Goal: Information Seeking & Learning: Learn about a topic

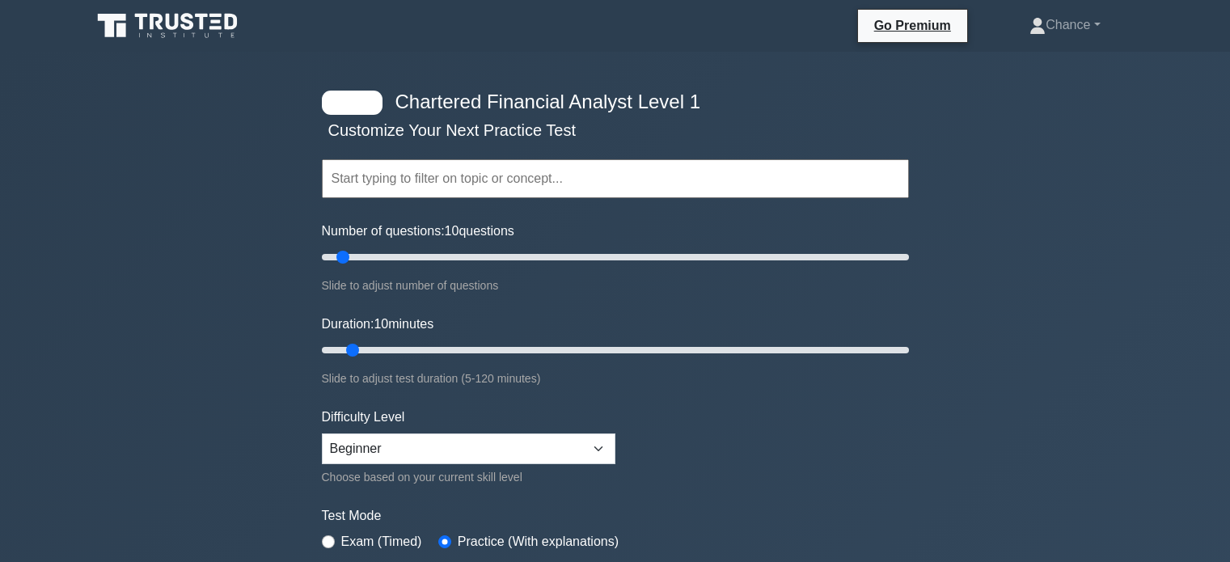
select select "beginner"
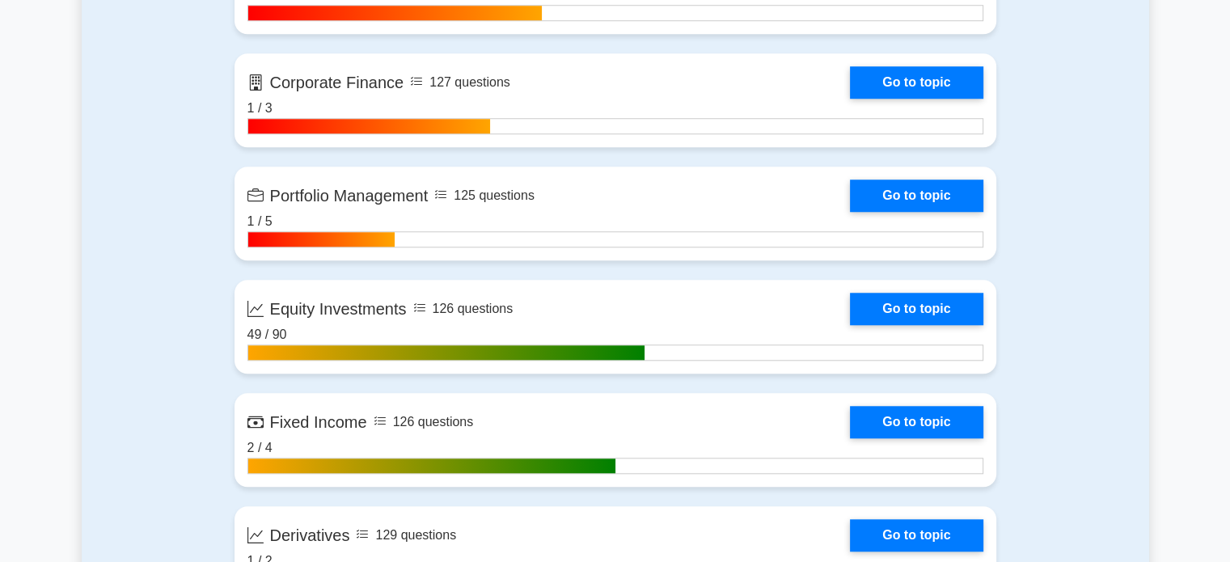
scroll to position [1399, 0]
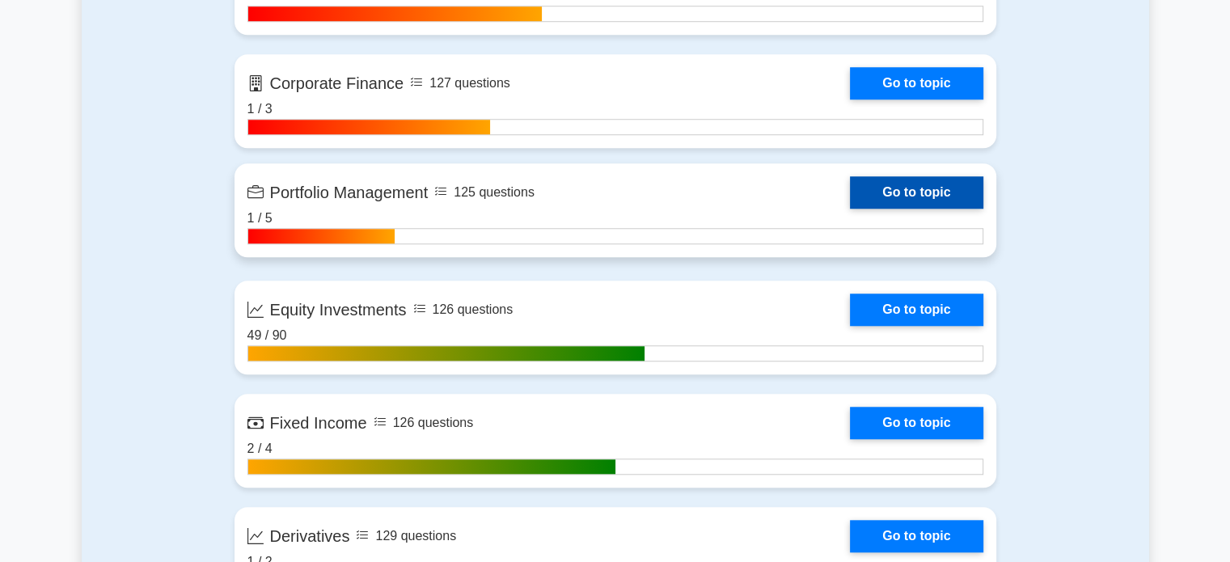
click at [897, 187] on link "Go to topic" at bounding box center [916, 192] width 133 height 32
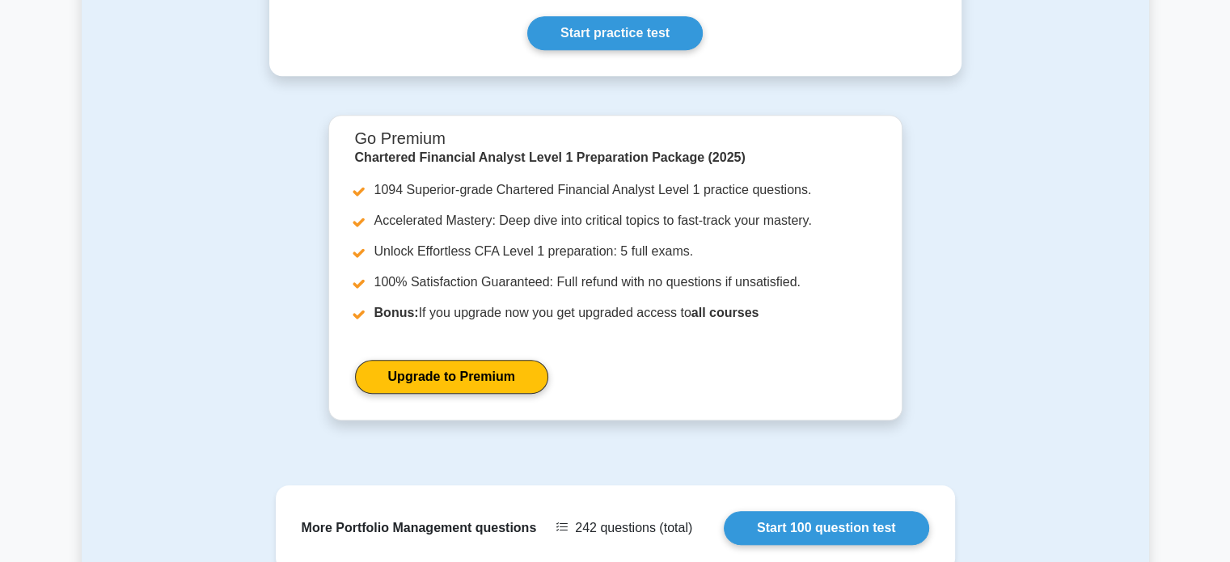
scroll to position [1234, 0]
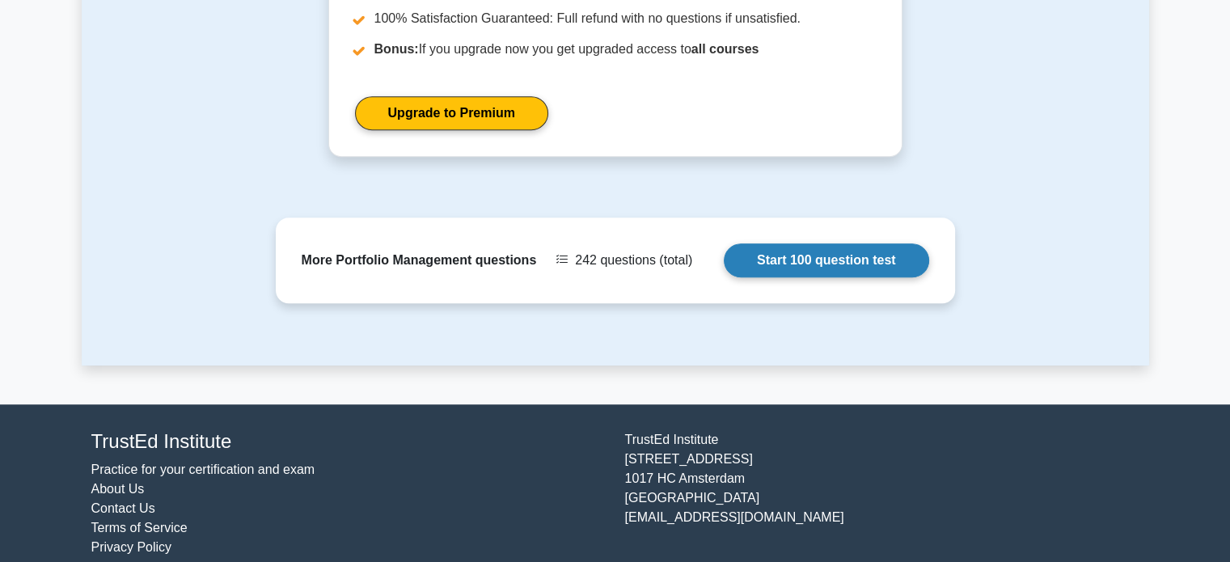
click at [848, 243] on link "Start 100 question test" at bounding box center [826, 260] width 205 height 34
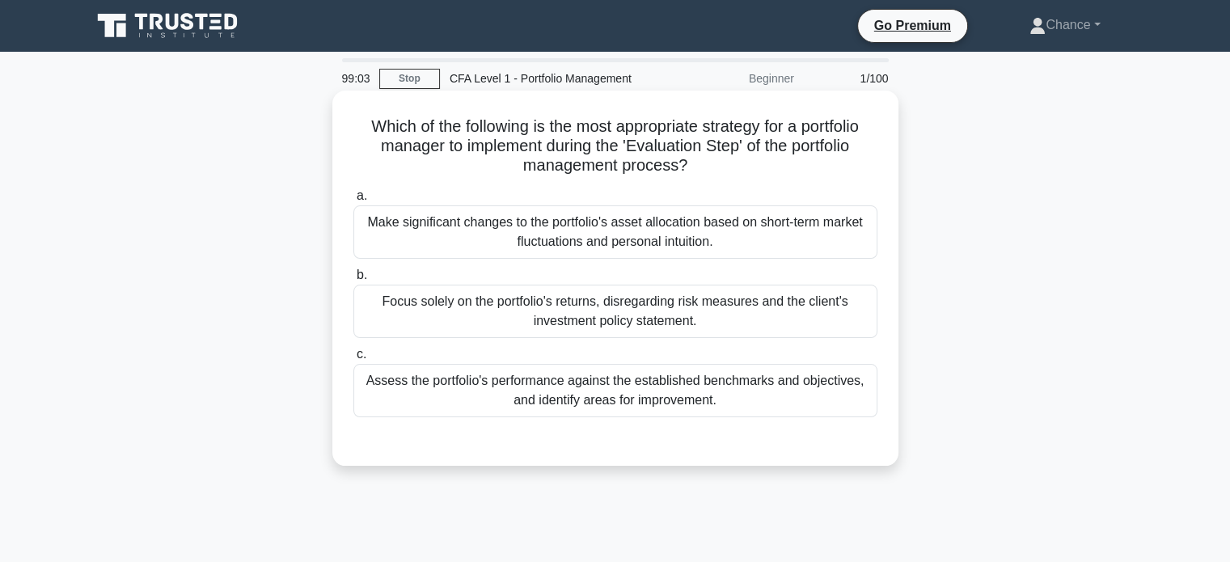
click at [759, 383] on div "Assess the portfolio's performance against the established benchmarks and objec…" at bounding box center [615, 390] width 524 height 53
click at [353, 360] on input "c. Assess the portfolio's performance against the established benchmarks and ob…" at bounding box center [353, 354] width 0 height 11
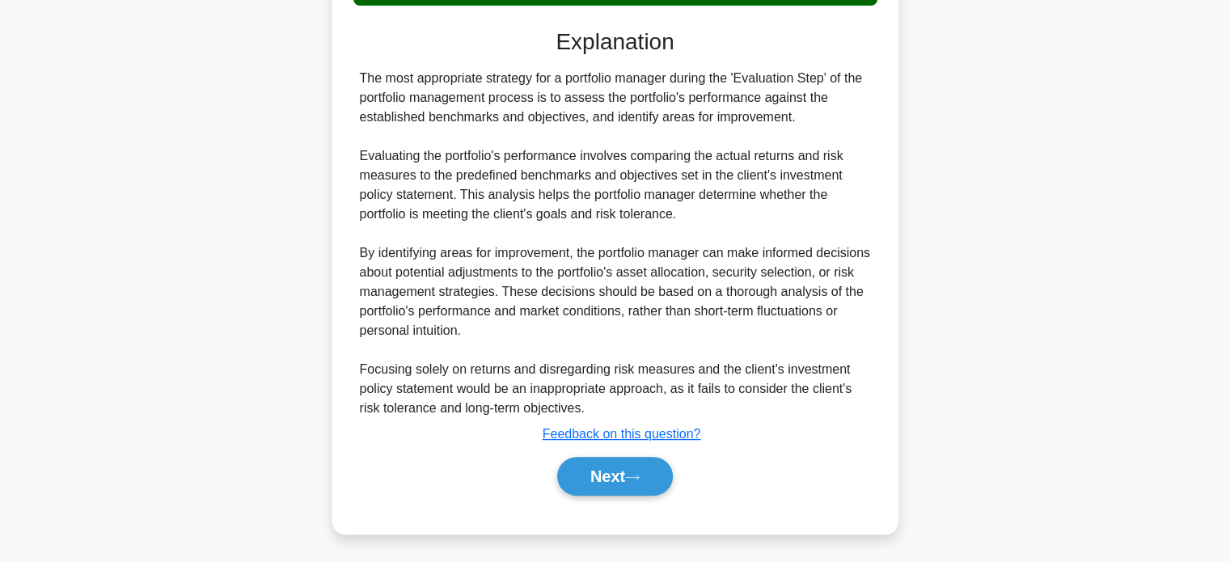
scroll to position [411, 0]
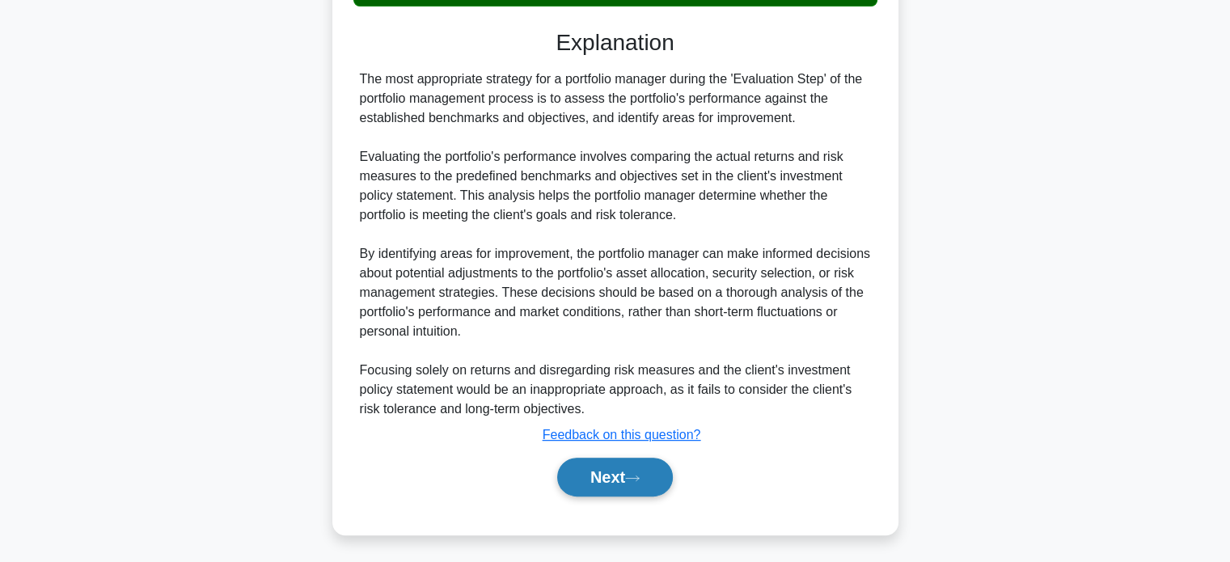
click at [649, 471] on button "Next" at bounding box center [615, 477] width 116 height 39
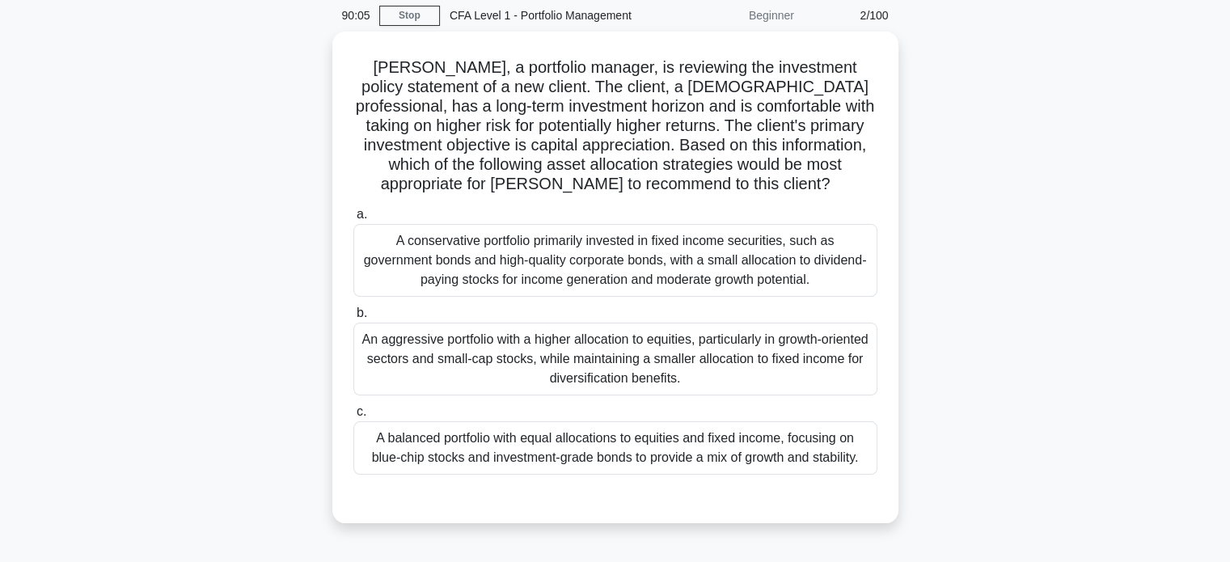
scroll to position [62, 0]
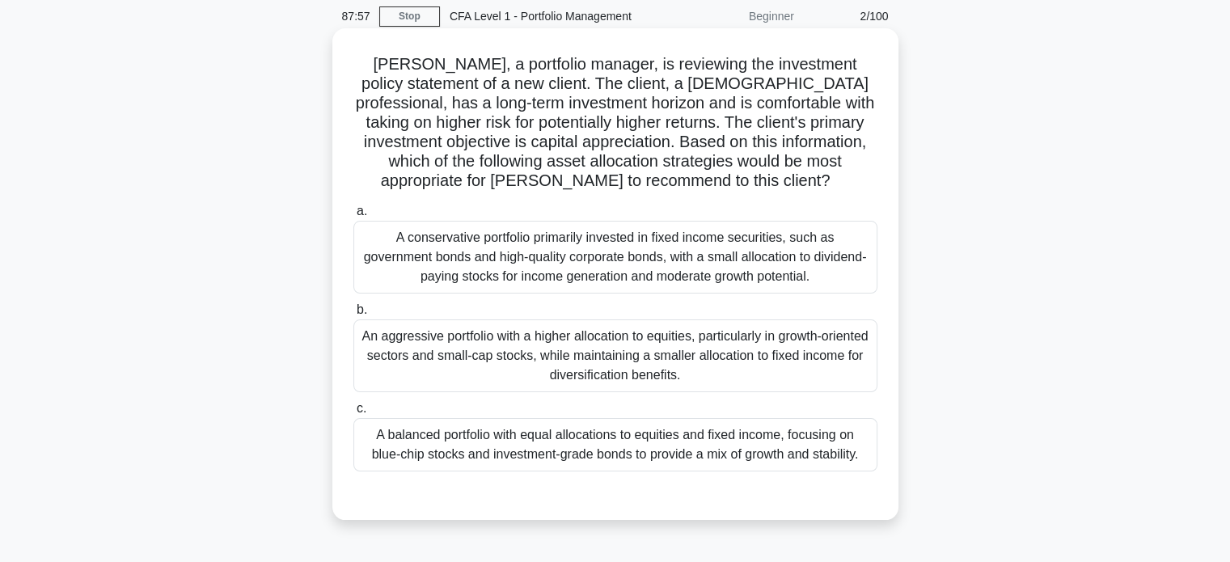
click at [634, 353] on div "An aggressive portfolio with a higher allocation to equities, particularly in g…" at bounding box center [615, 355] width 524 height 73
click at [353, 315] on input "b. An aggressive portfolio with a higher allocation to equities, particularly i…" at bounding box center [353, 310] width 0 height 11
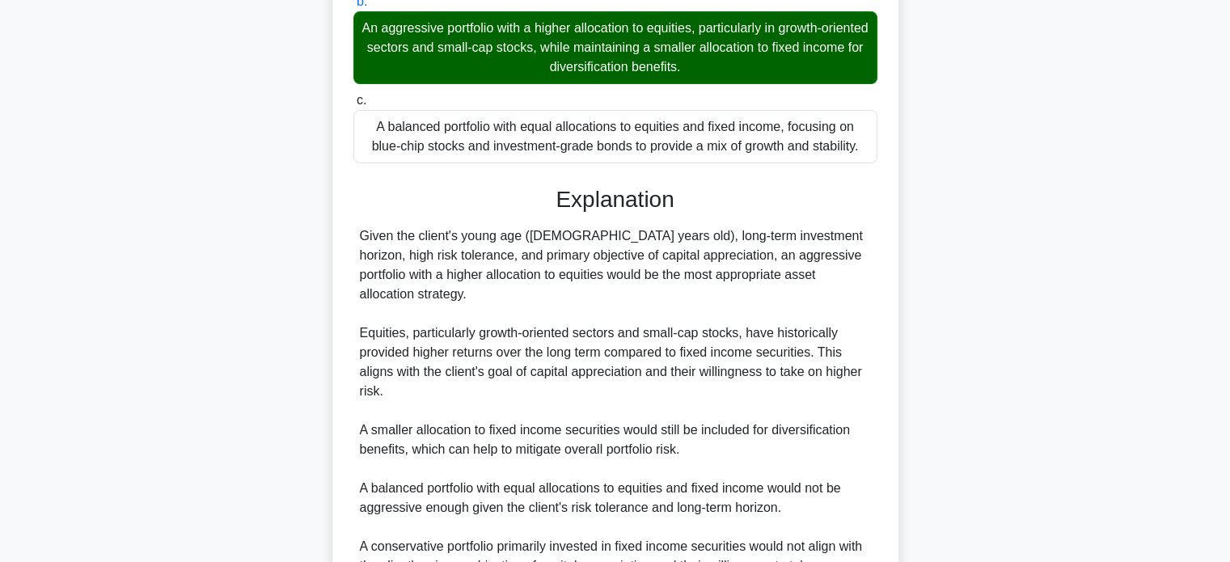
scroll to position [530, 0]
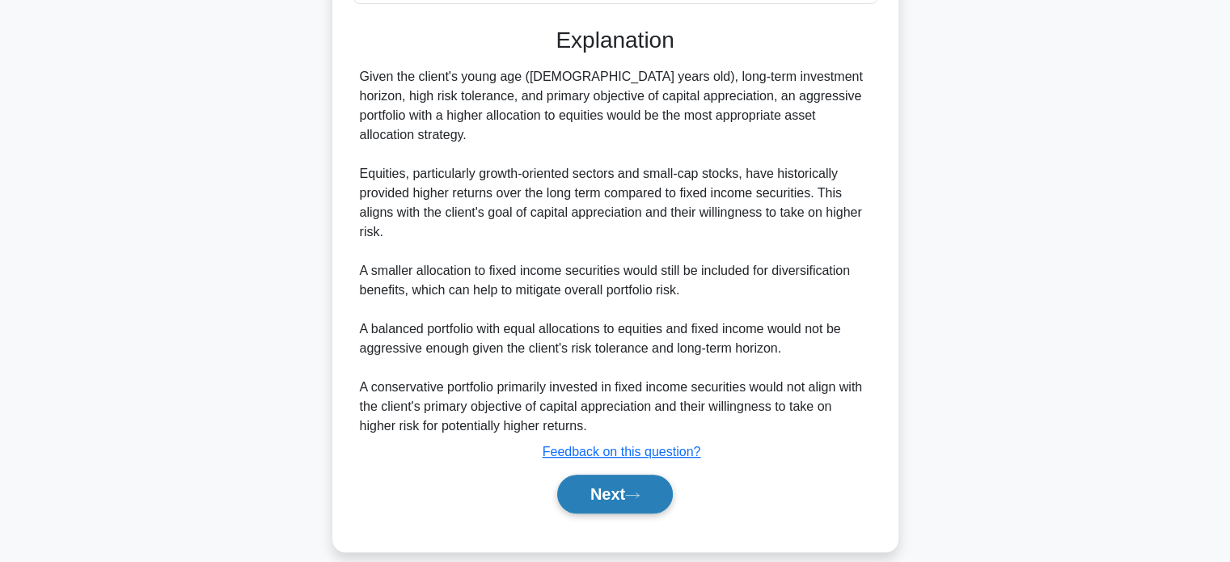
click at [618, 475] on button "Next" at bounding box center [615, 494] width 116 height 39
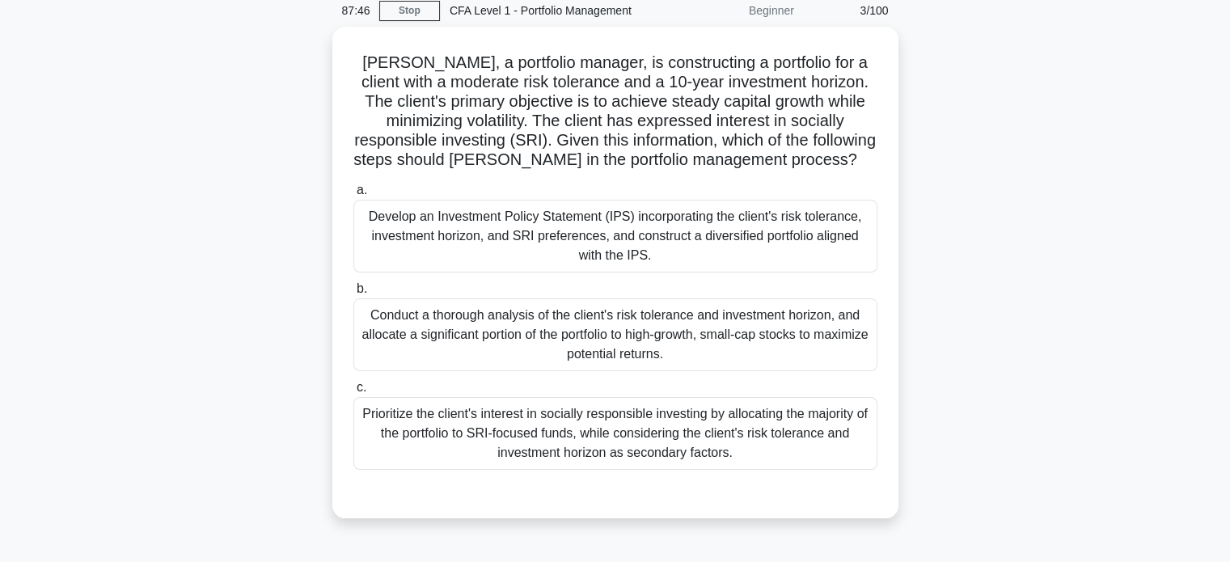
scroll to position [52, 0]
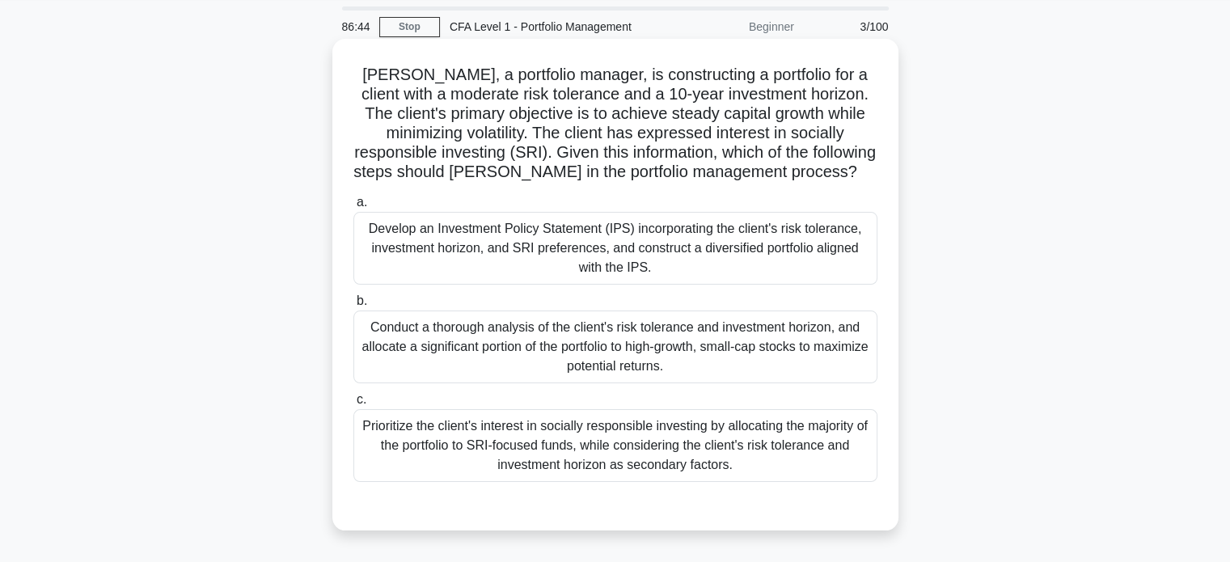
click at [602, 247] on div "Develop an Investment Policy Statement (IPS) incorporating the client's risk to…" at bounding box center [615, 248] width 524 height 73
click at [353, 208] on input "a. Develop an Investment Policy Statement (IPS) incorporating the client's risk…" at bounding box center [353, 202] width 0 height 11
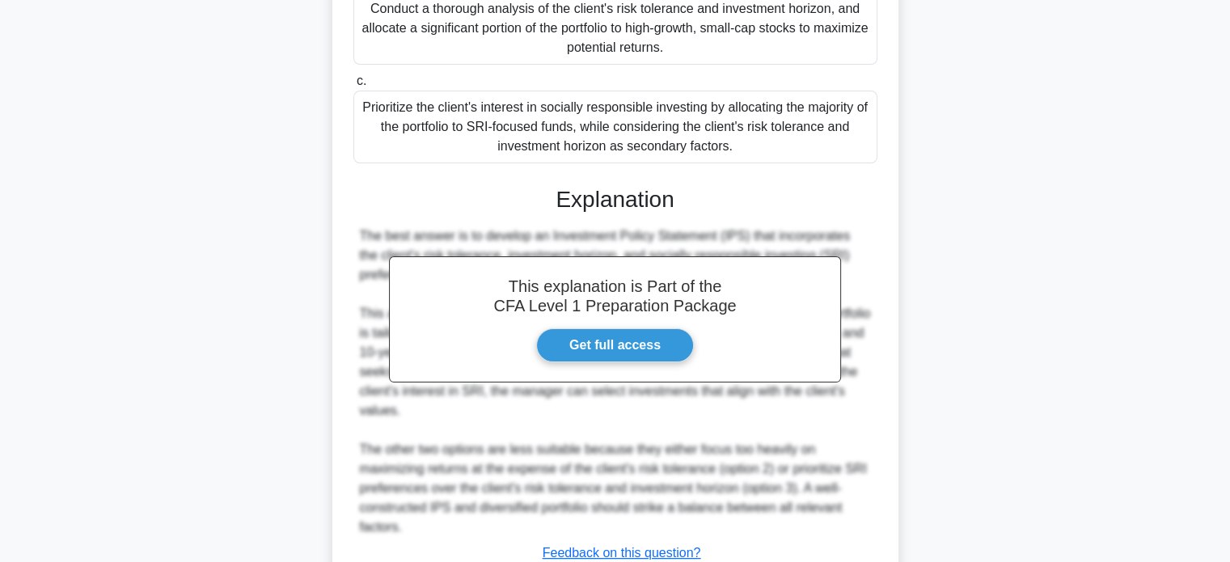
scroll to position [491, 0]
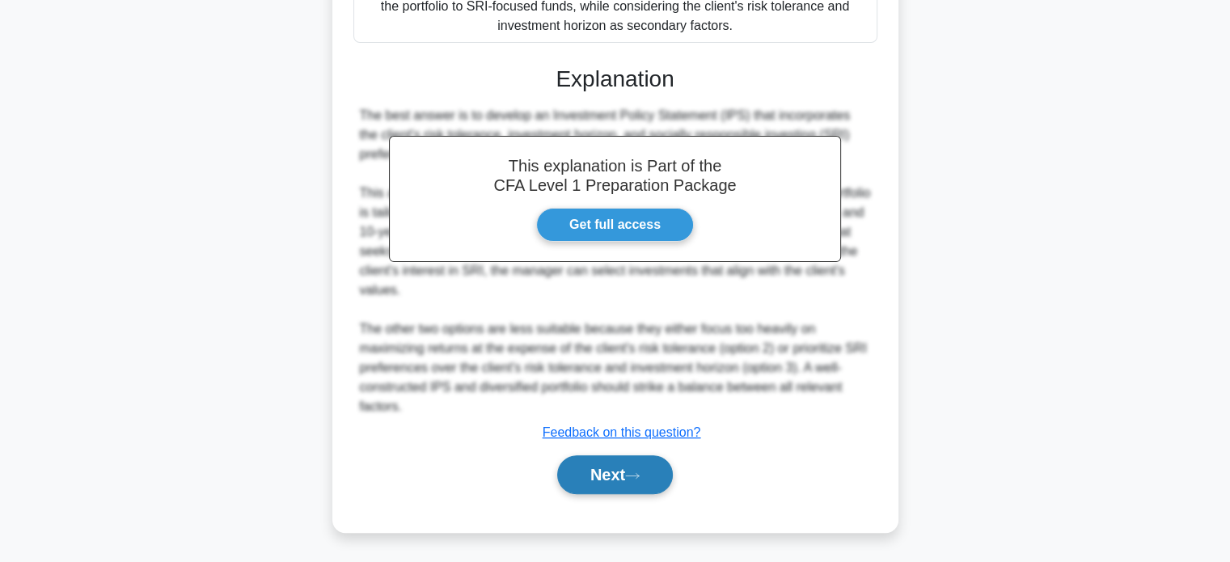
click at [610, 484] on button "Next" at bounding box center [615, 474] width 116 height 39
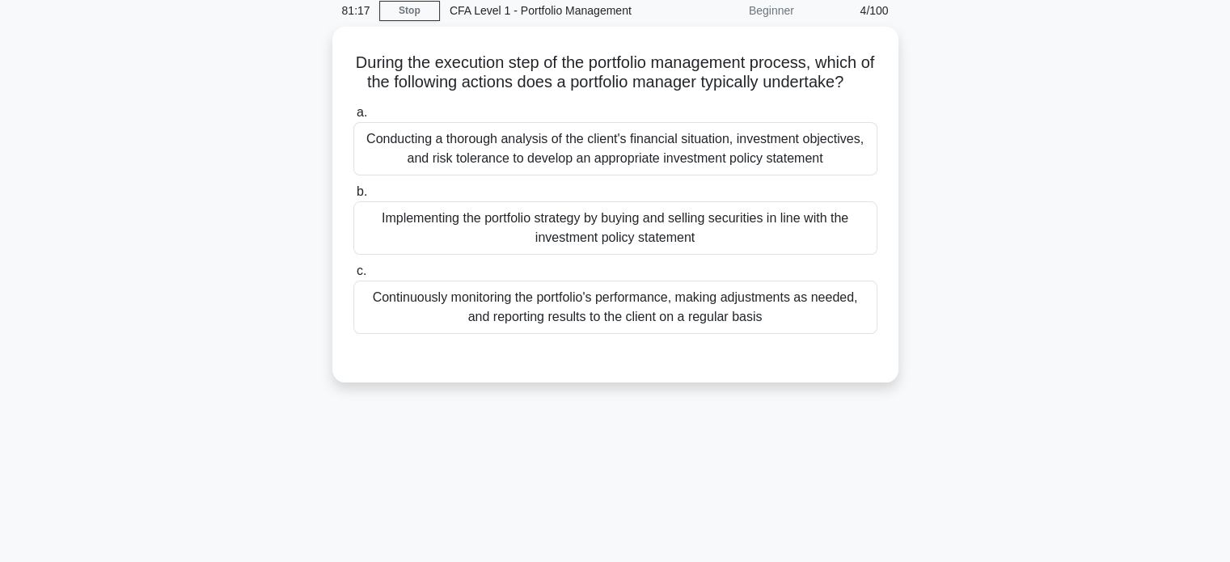
scroll to position [63, 0]
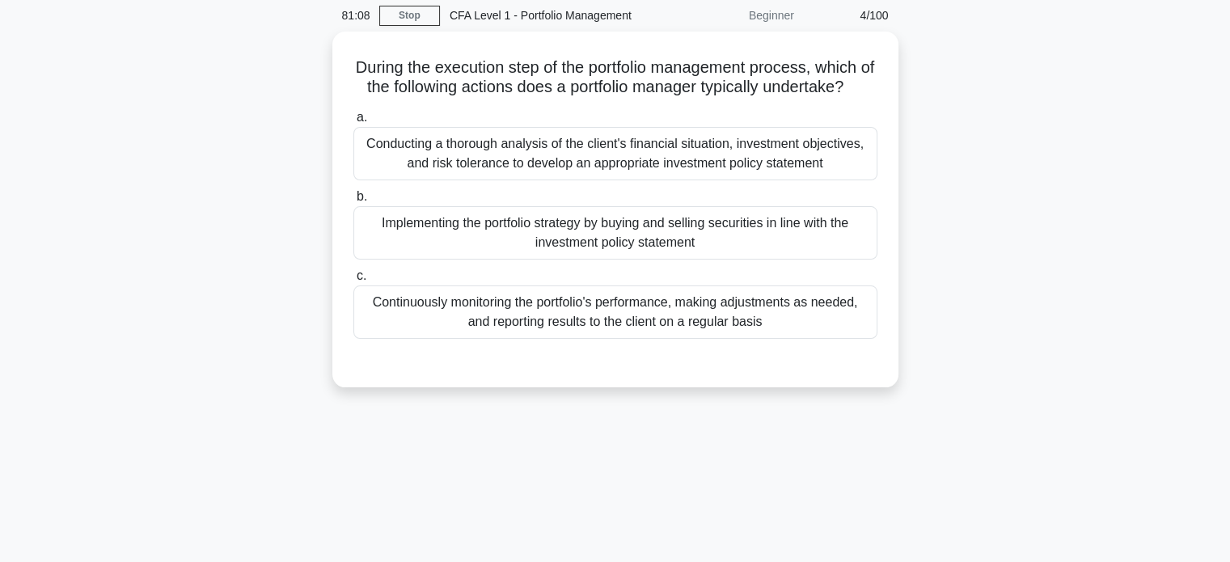
click at [610, 484] on div "81:08 Stop CFA Level 1 - Portfolio Management Beginner 4/100 During the executi…" at bounding box center [616, 399] width 1068 height 809
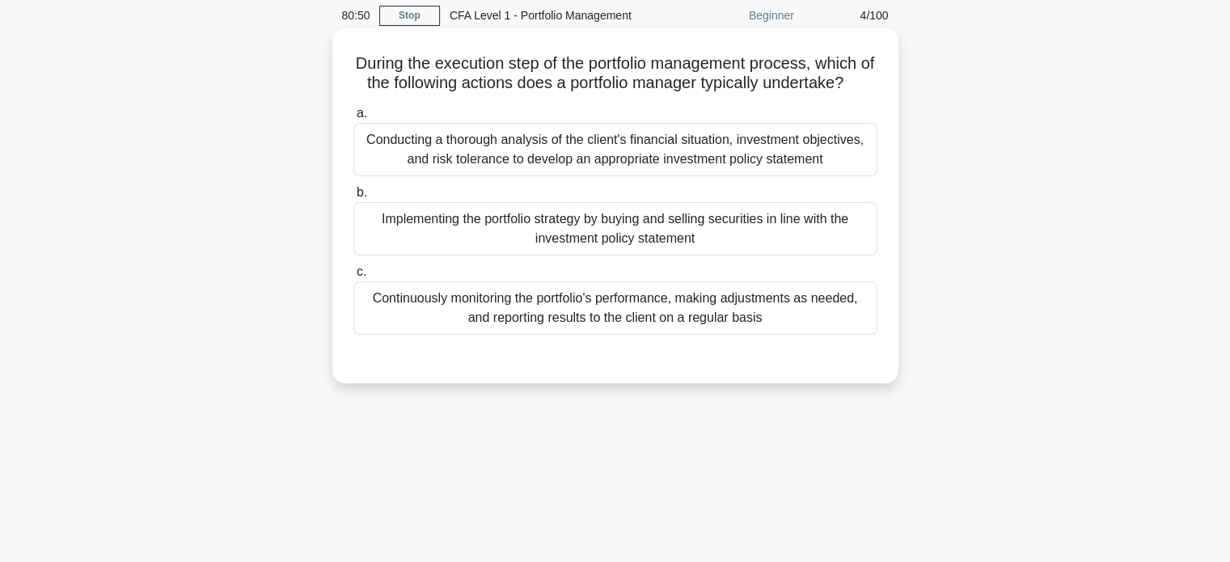
click at [634, 243] on div "Implementing the portfolio strategy by buying and selling securities in line wi…" at bounding box center [615, 228] width 524 height 53
click at [353, 198] on input "b. Implementing the portfolio strategy by buying and selling securities in line…" at bounding box center [353, 193] width 0 height 11
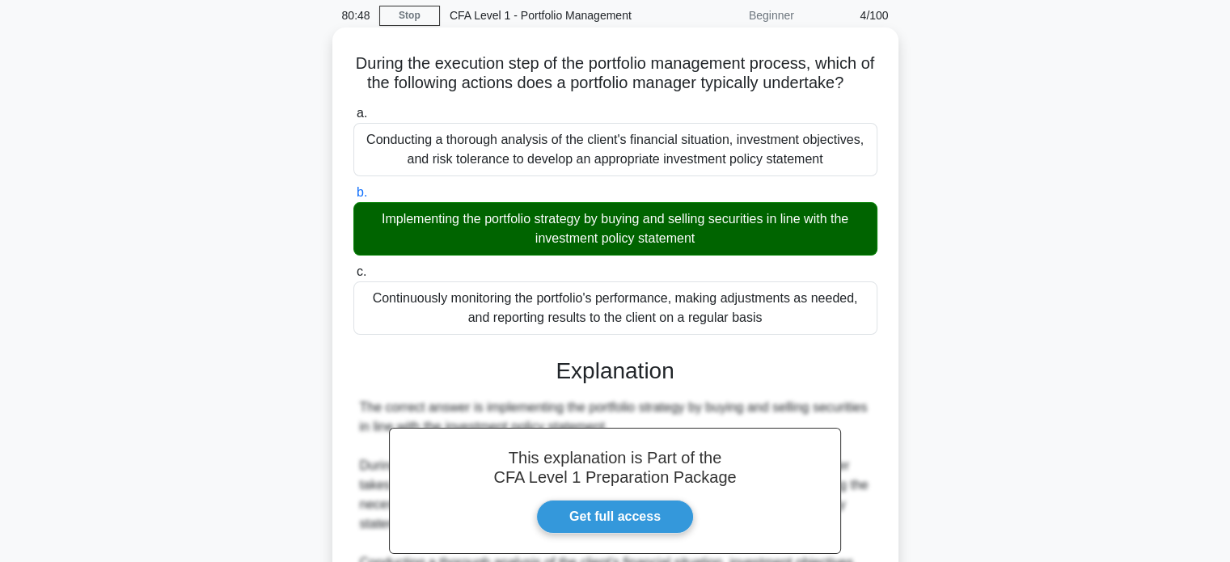
scroll to position [316, 0]
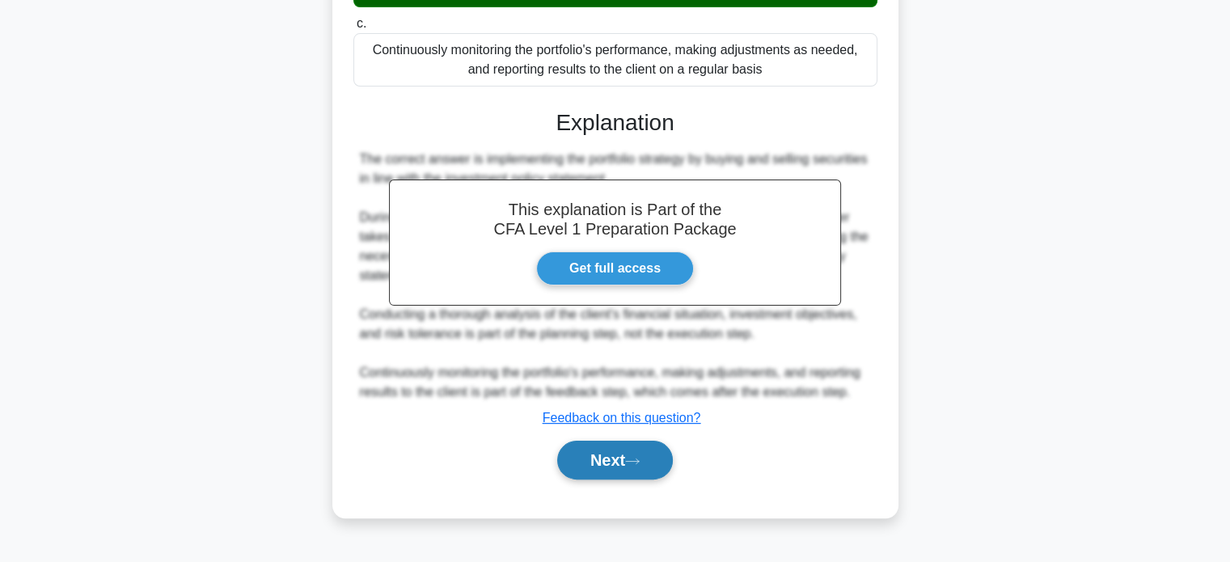
click at [648, 480] on button "Next" at bounding box center [615, 460] width 116 height 39
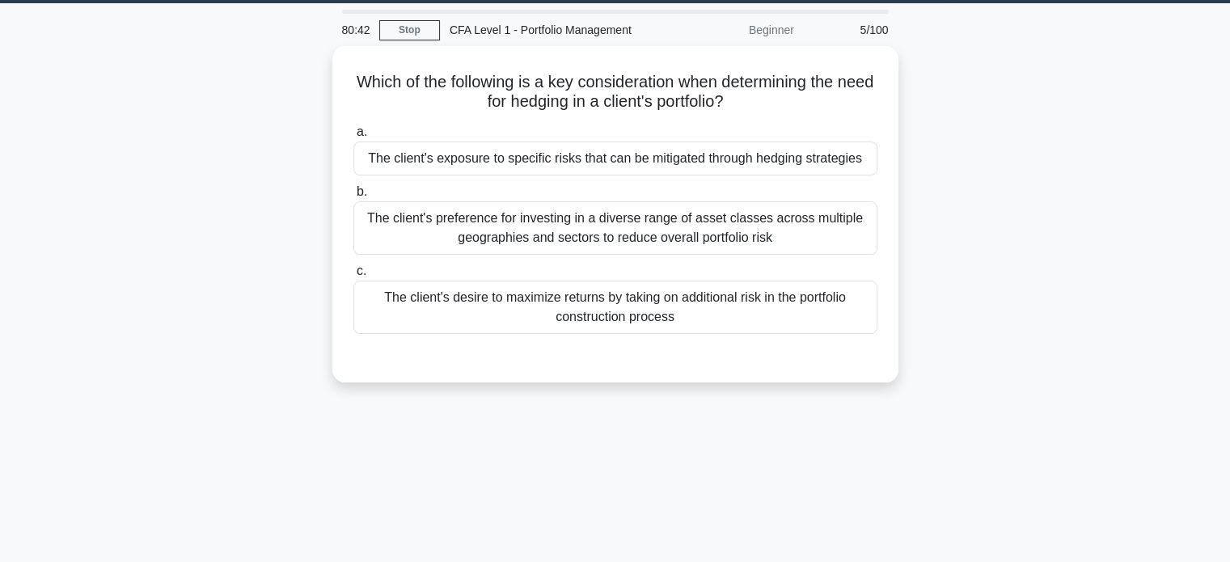
scroll to position [34, 0]
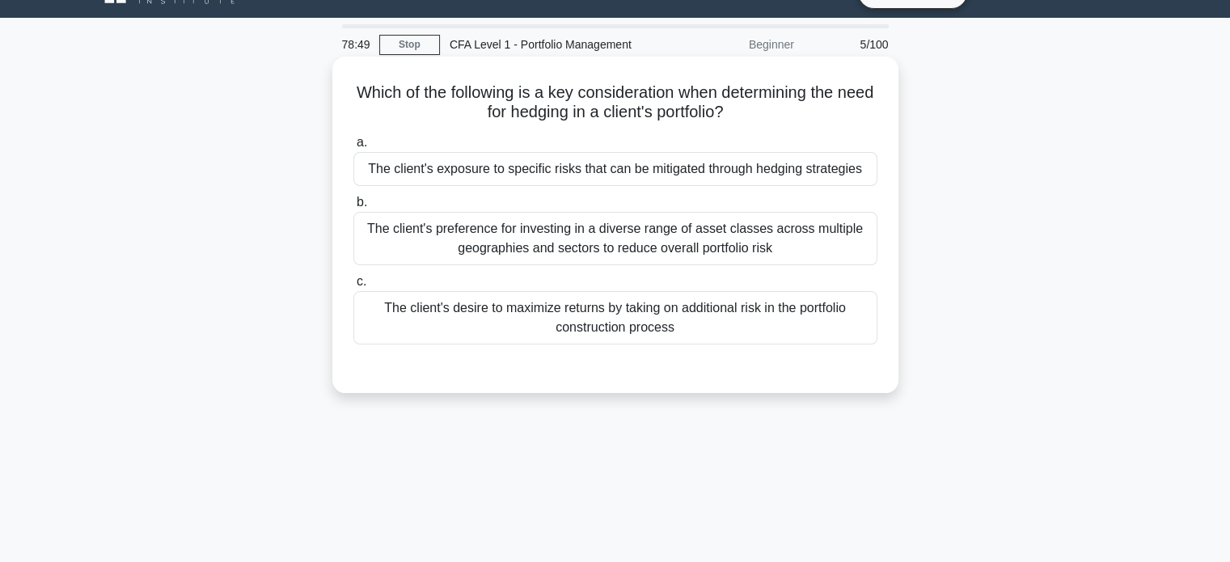
click at [582, 173] on div "The client's exposure to specific risks that can be mitigated through hedging s…" at bounding box center [615, 169] width 524 height 34
click at [353, 148] on input "a. The client's exposure to specific risks that can be mitigated through hedgin…" at bounding box center [353, 142] width 0 height 11
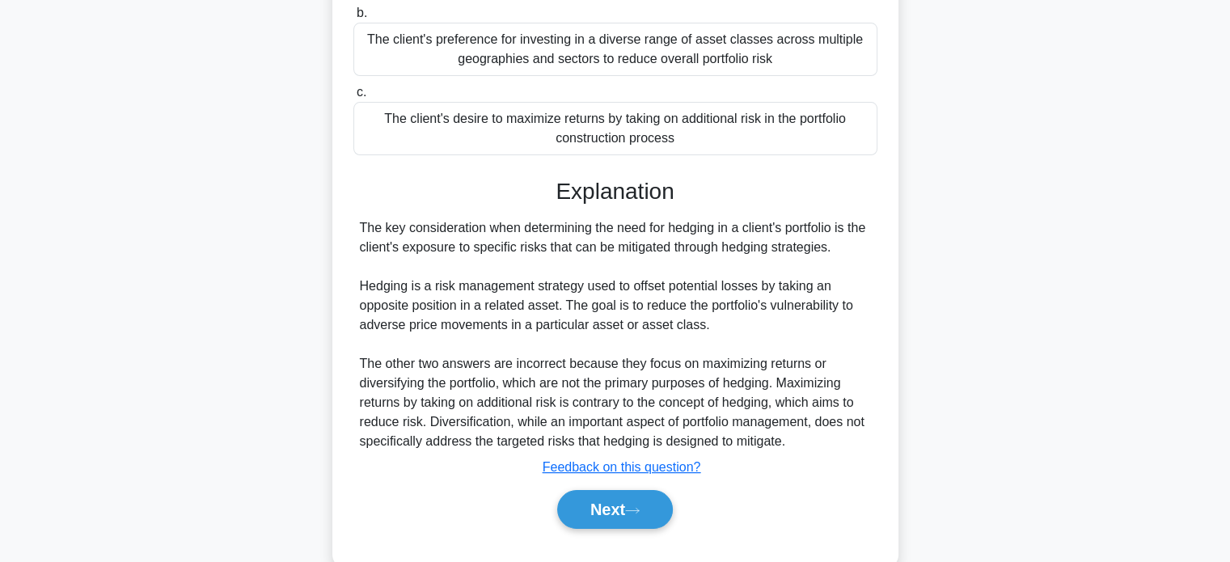
scroll to position [311, 0]
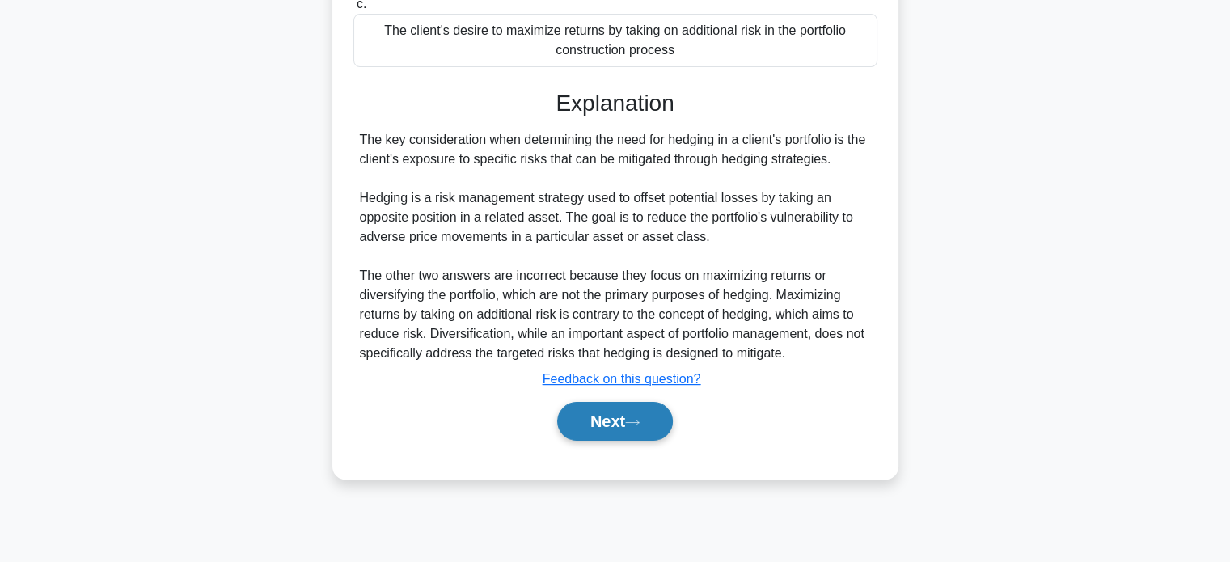
click at [652, 423] on button "Next" at bounding box center [615, 421] width 116 height 39
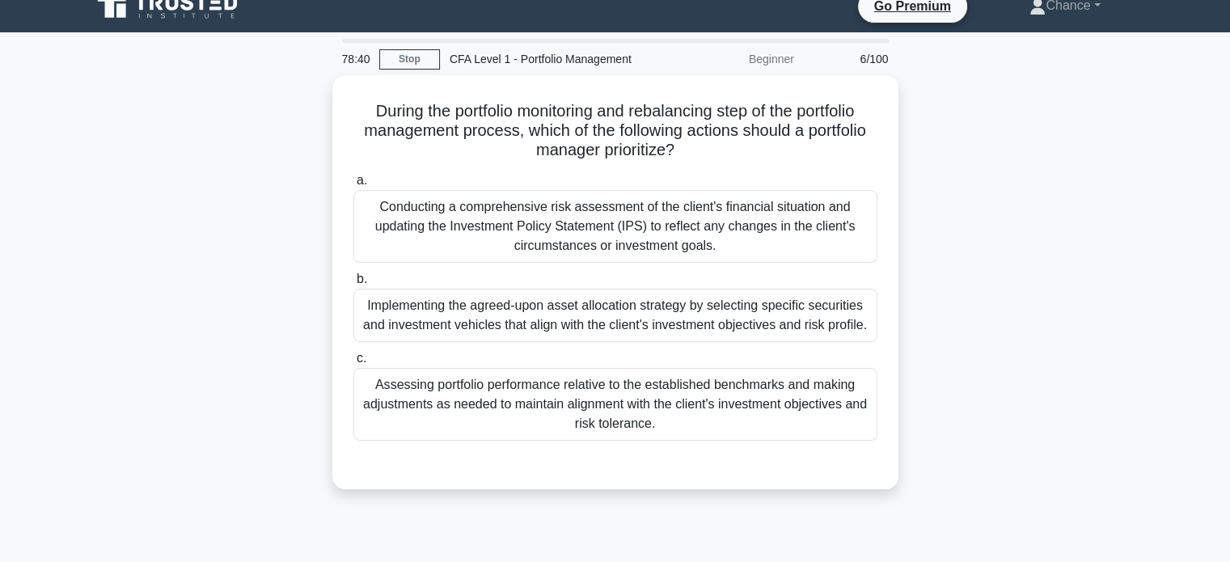
scroll to position [18, 0]
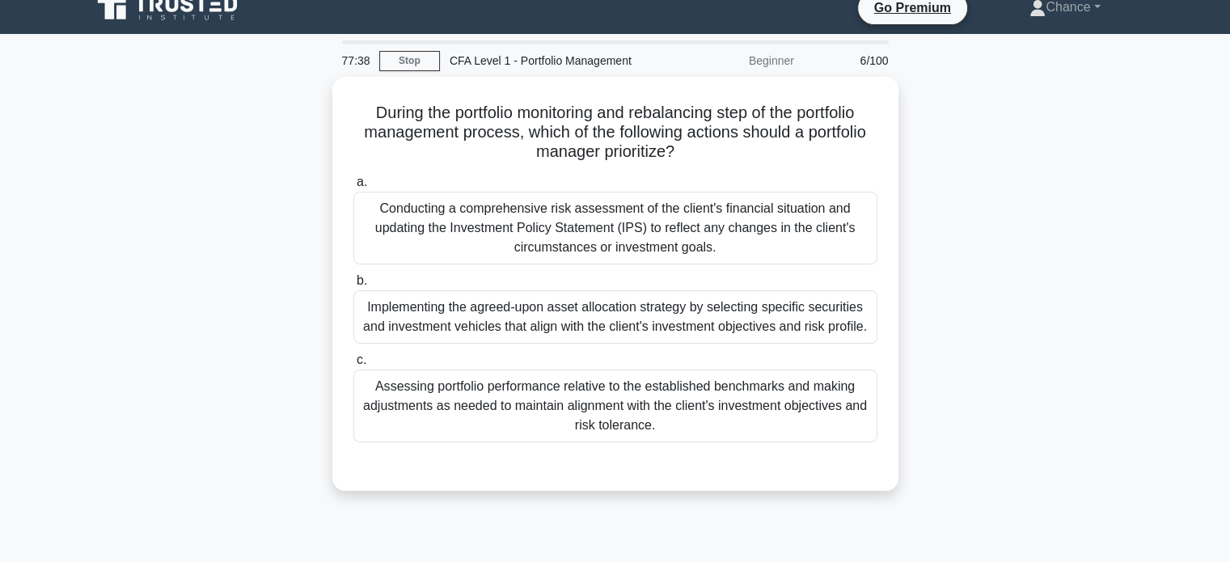
click at [652, 423] on div "Assessing portfolio performance relative to the established benchmarks and maki…" at bounding box center [615, 406] width 524 height 73
click at [353, 366] on input "c. Assessing portfolio performance relative to the established benchmarks and m…" at bounding box center [353, 360] width 0 height 11
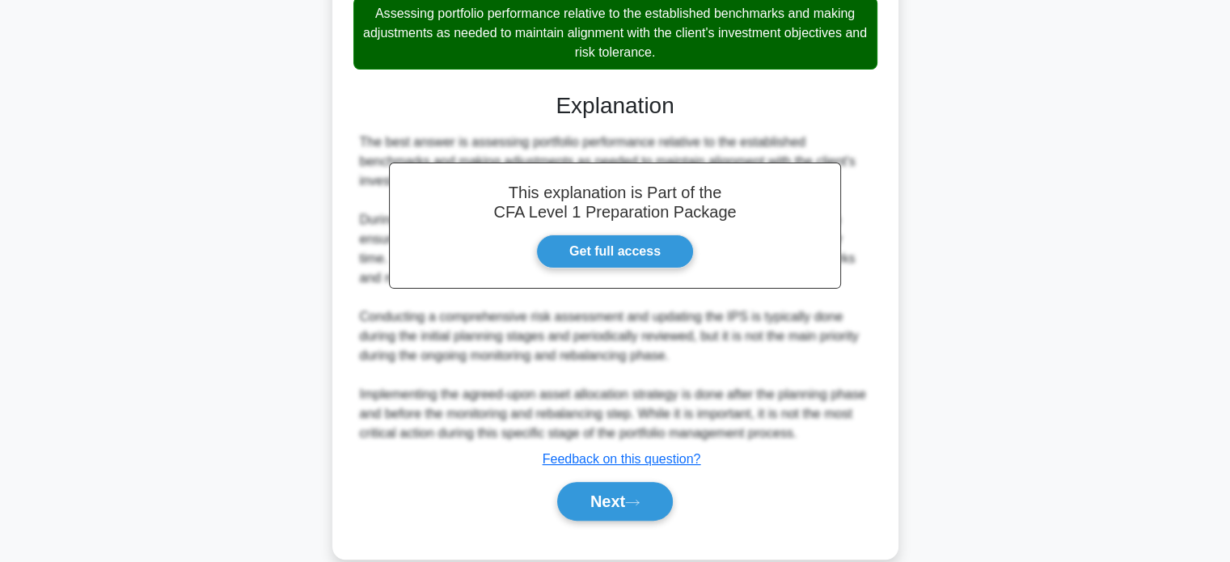
scroll to position [413, 0]
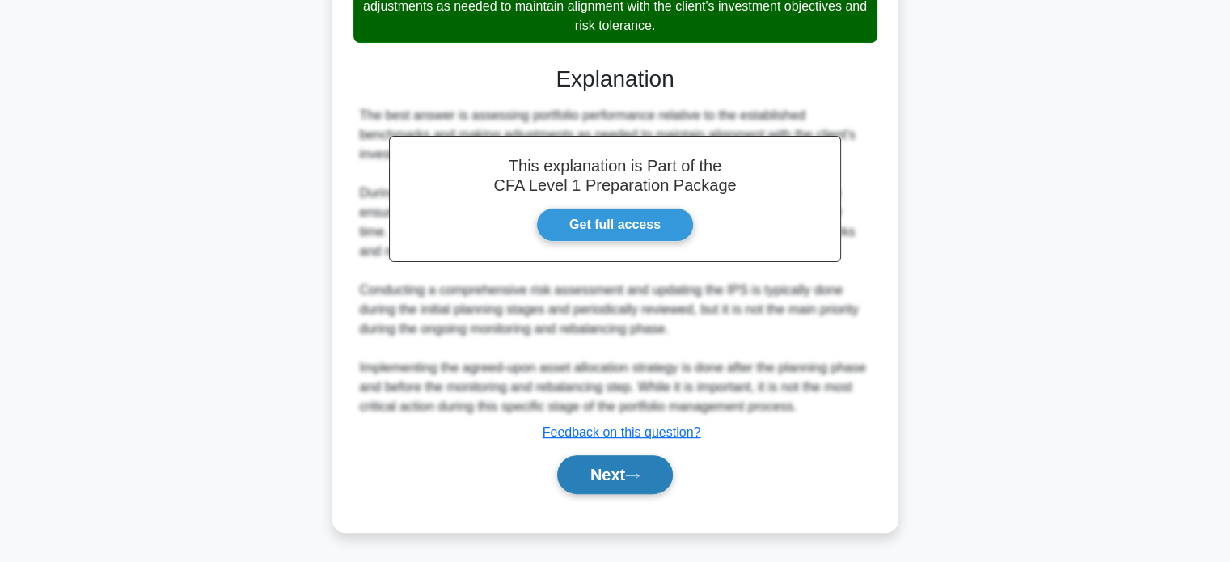
click at [592, 484] on button "Next" at bounding box center [615, 474] width 116 height 39
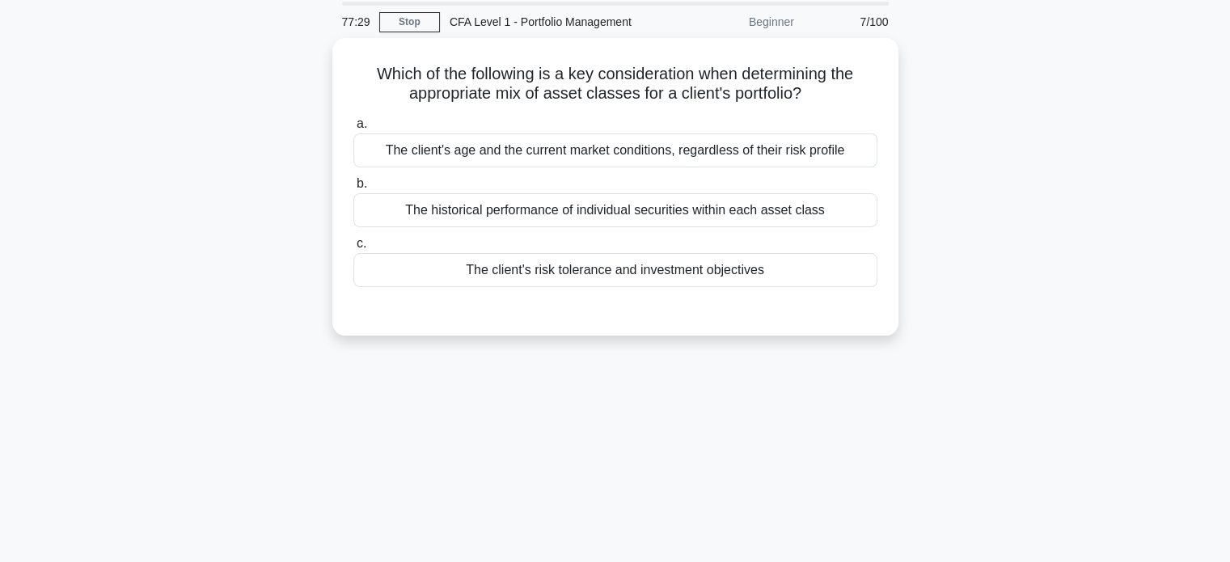
scroll to position [0, 0]
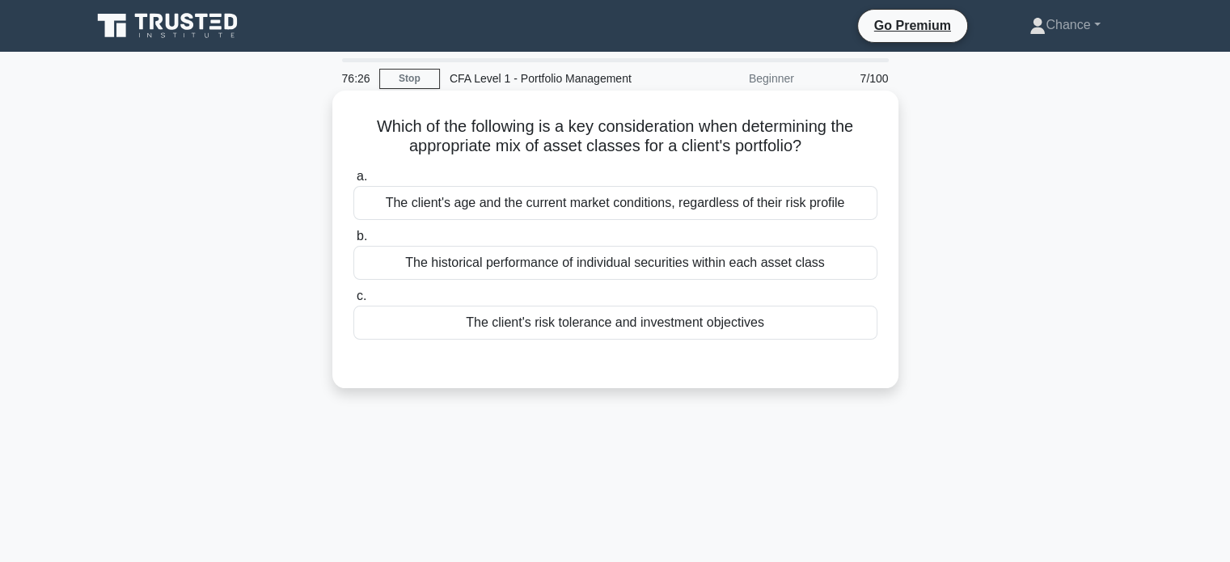
click at [587, 327] on div "The client's risk tolerance and investment objectives" at bounding box center [615, 323] width 524 height 34
click at [353, 302] on input "c. The client's risk tolerance and investment objectives" at bounding box center [353, 296] width 0 height 11
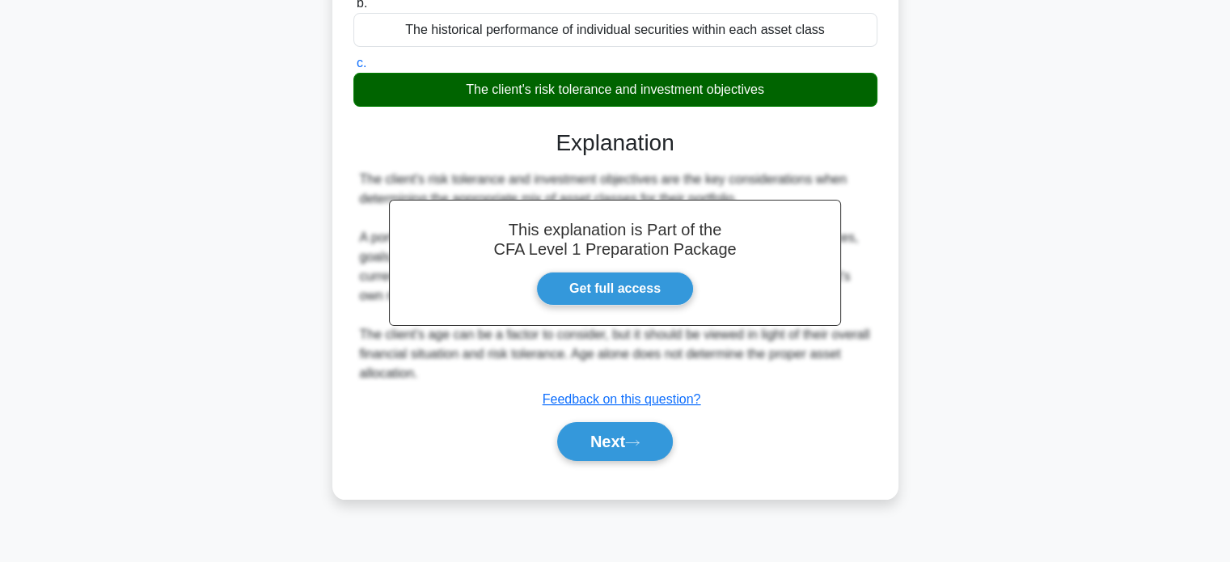
scroll to position [311, 0]
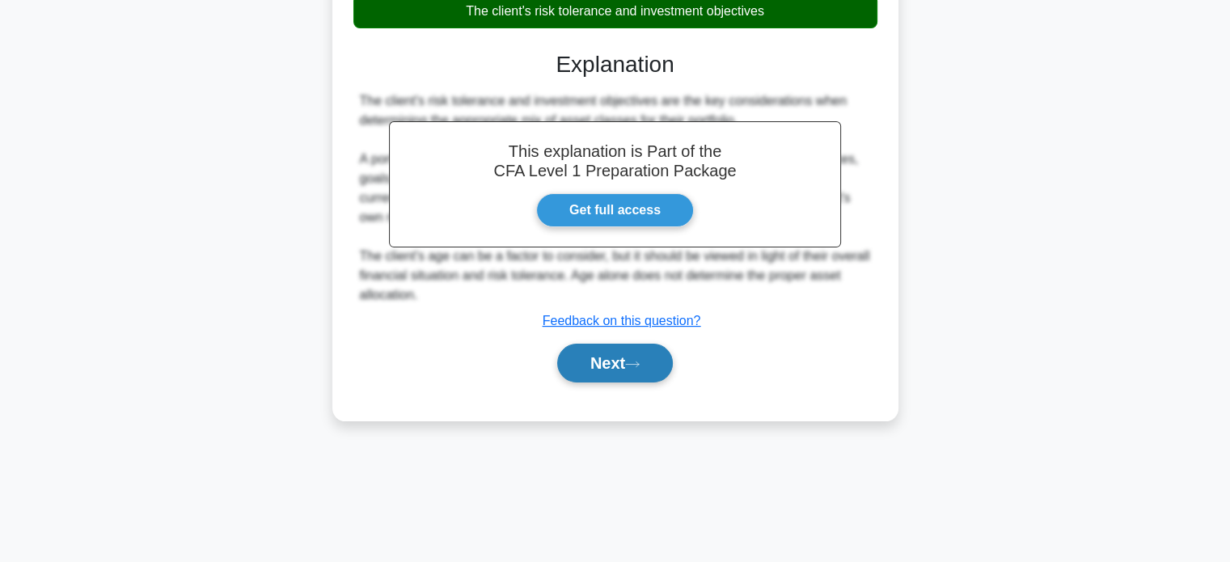
click at [584, 352] on button "Next" at bounding box center [615, 363] width 116 height 39
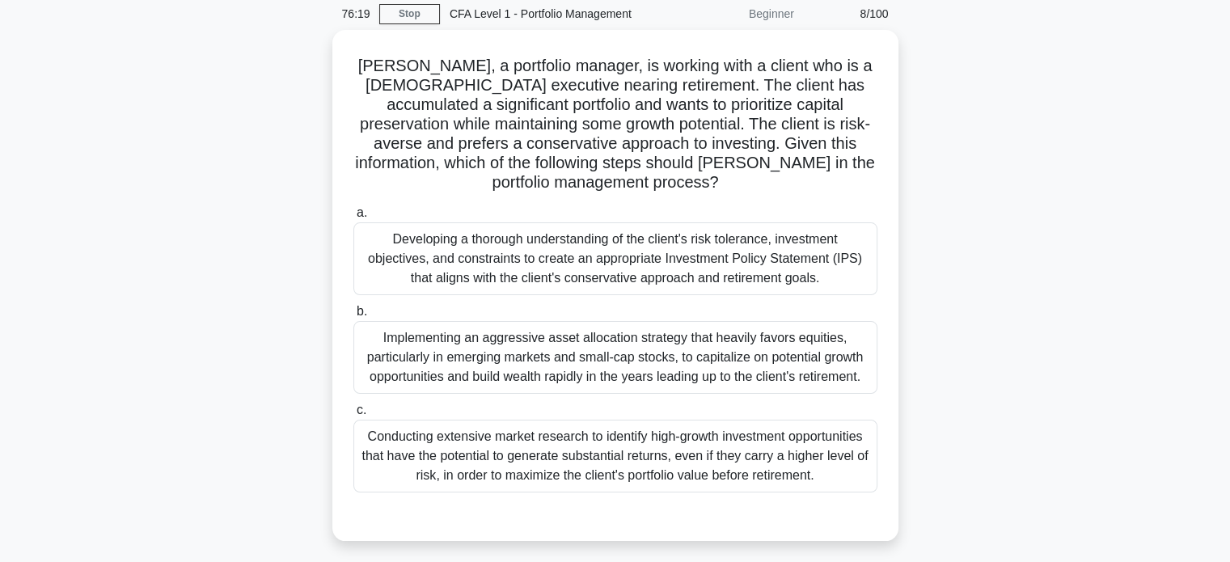
scroll to position [63, 0]
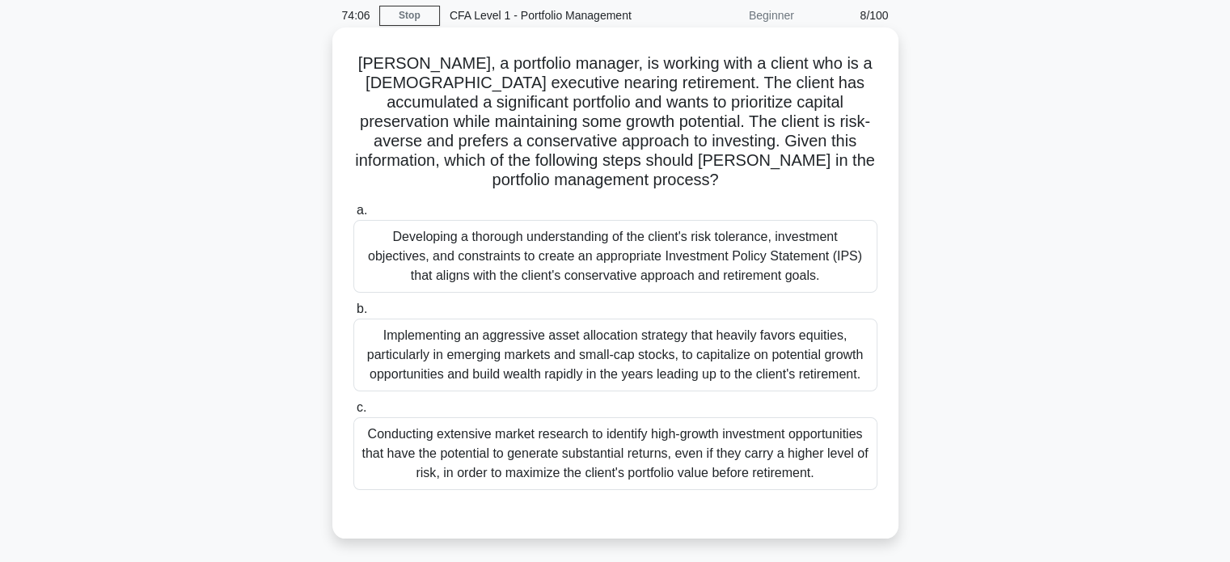
click at [541, 253] on div "Developing a thorough understanding of the client's risk tolerance, investment …" at bounding box center [615, 256] width 524 height 73
click at [353, 216] on input "a. Developing a thorough understanding of the client's risk tolerance, investme…" at bounding box center [353, 210] width 0 height 11
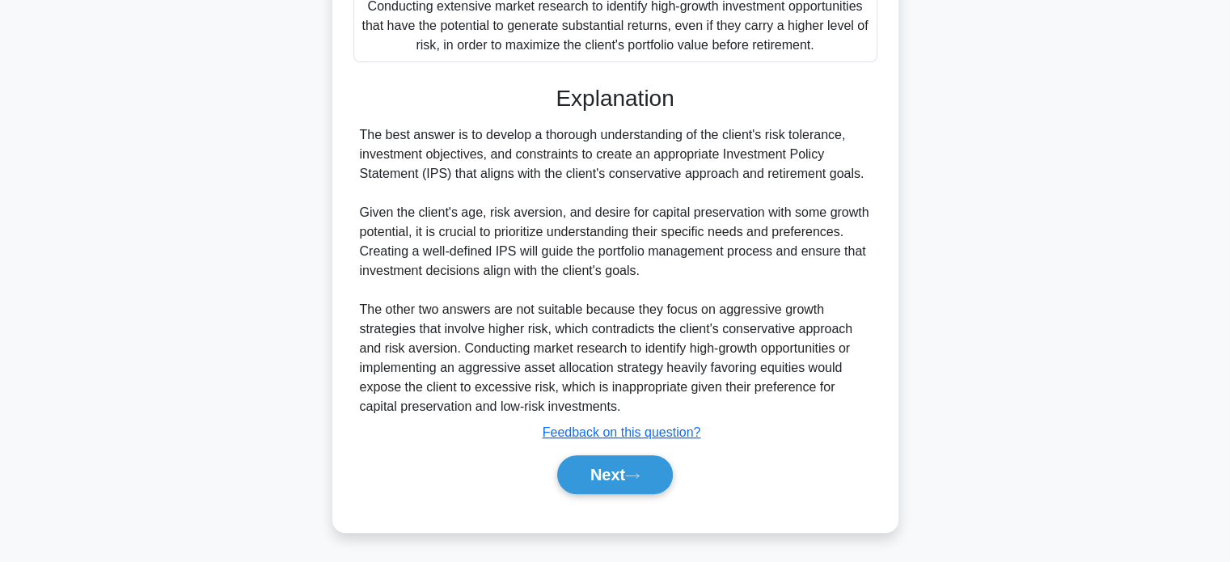
scroll to position [455, 0]
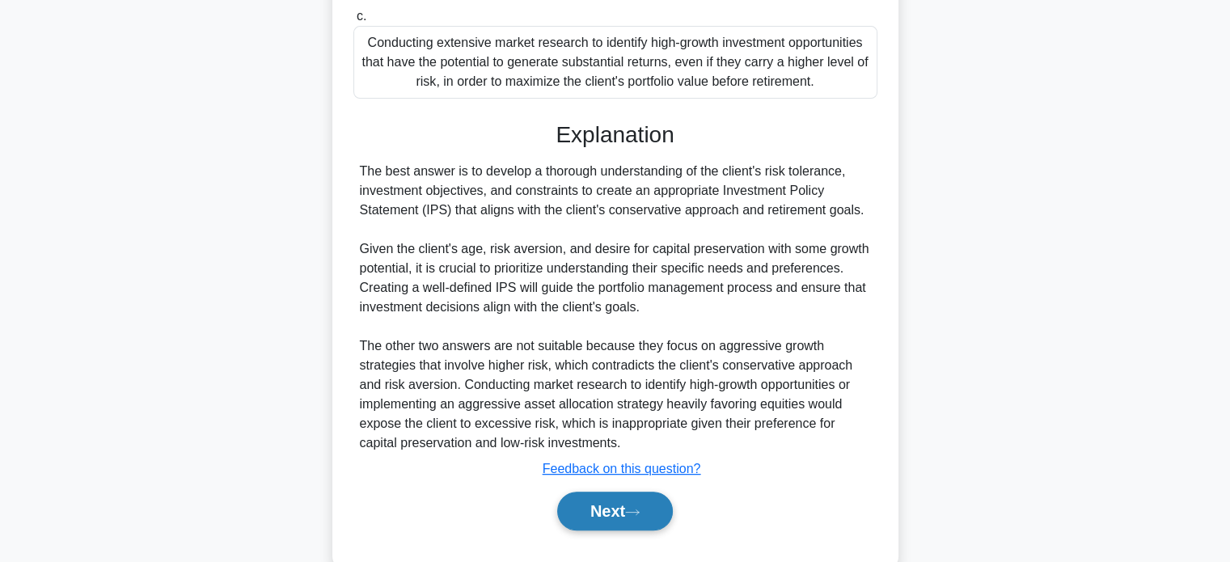
click at [595, 506] on button "Next" at bounding box center [615, 511] width 116 height 39
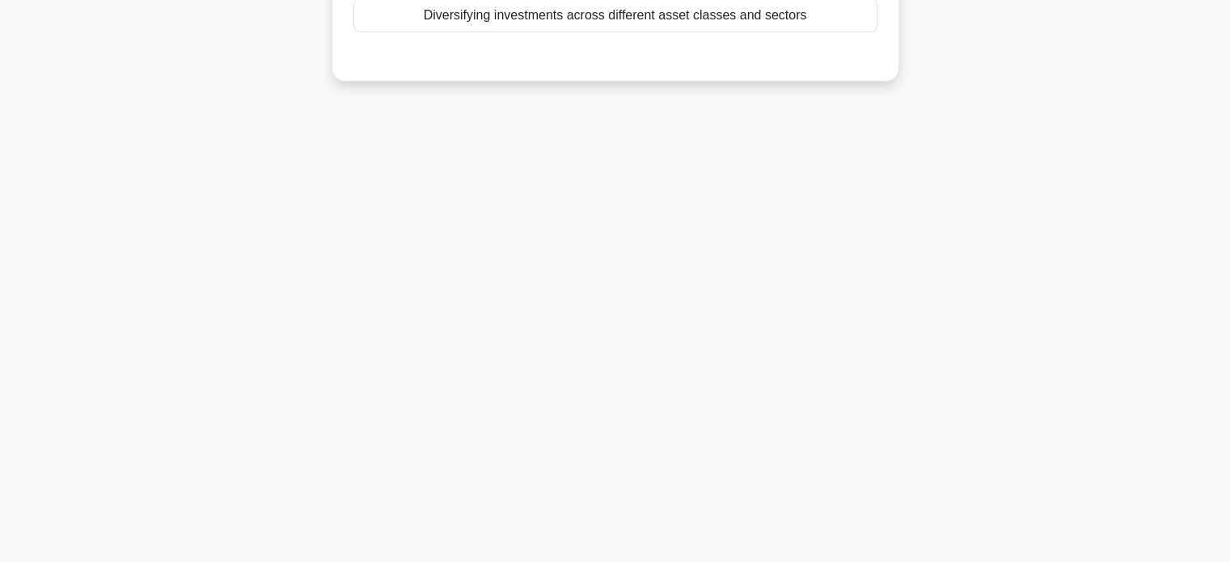
scroll to position [0, 0]
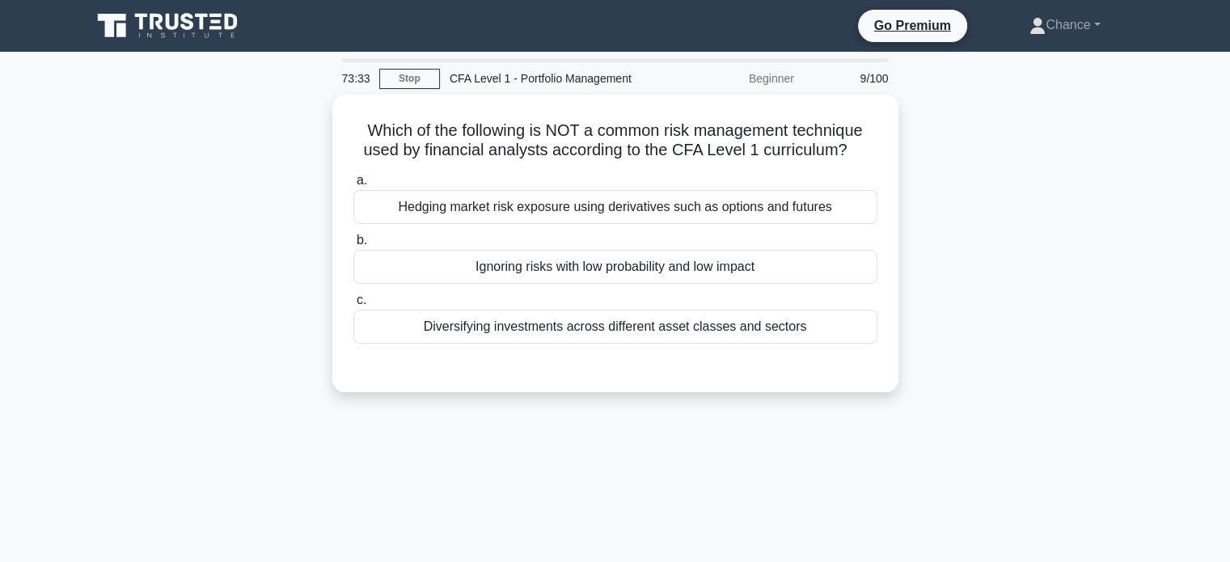
click at [581, 264] on div "Ignoring risks with low probability and low impact" at bounding box center [615, 267] width 524 height 34
click at [353, 246] on input "b. Ignoring risks with low probability and low impact" at bounding box center [353, 240] width 0 height 11
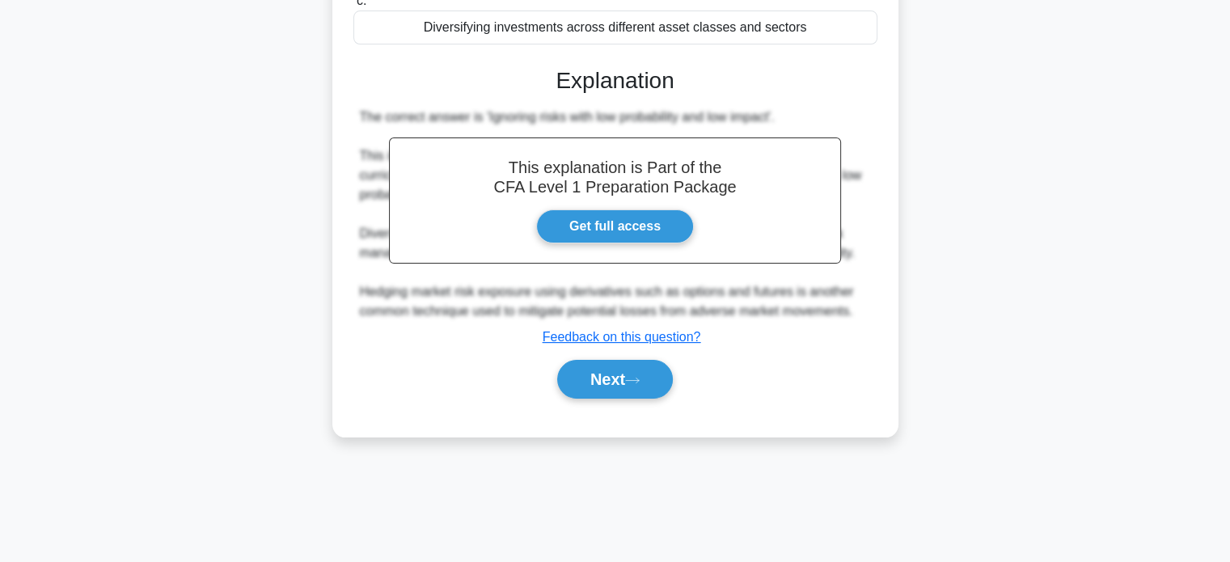
scroll to position [311, 0]
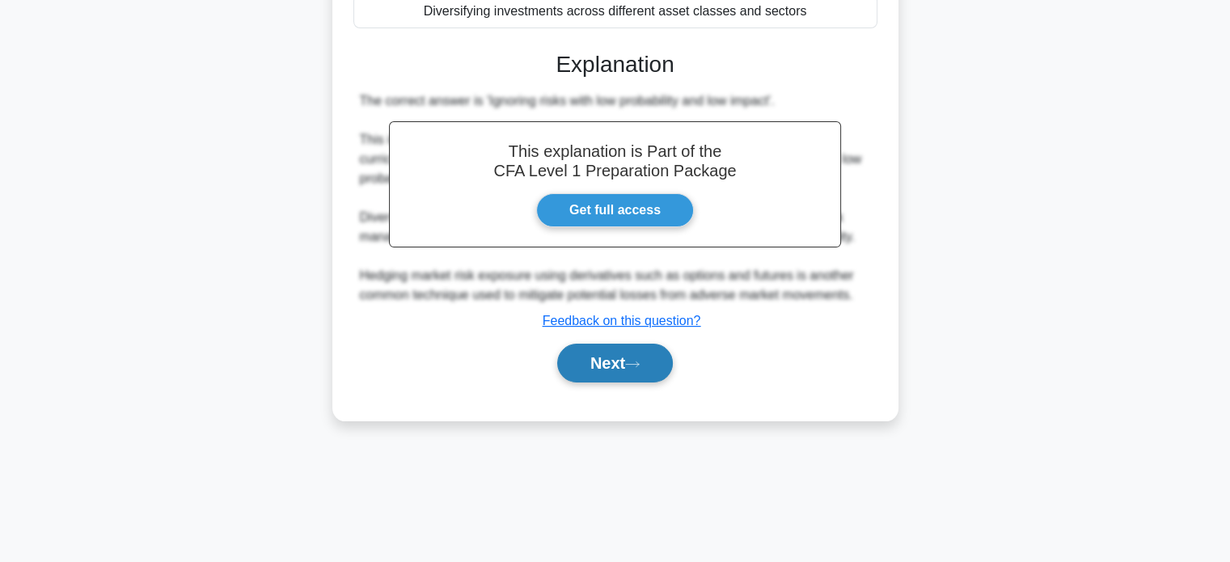
click at [641, 354] on button "Next" at bounding box center [615, 363] width 116 height 39
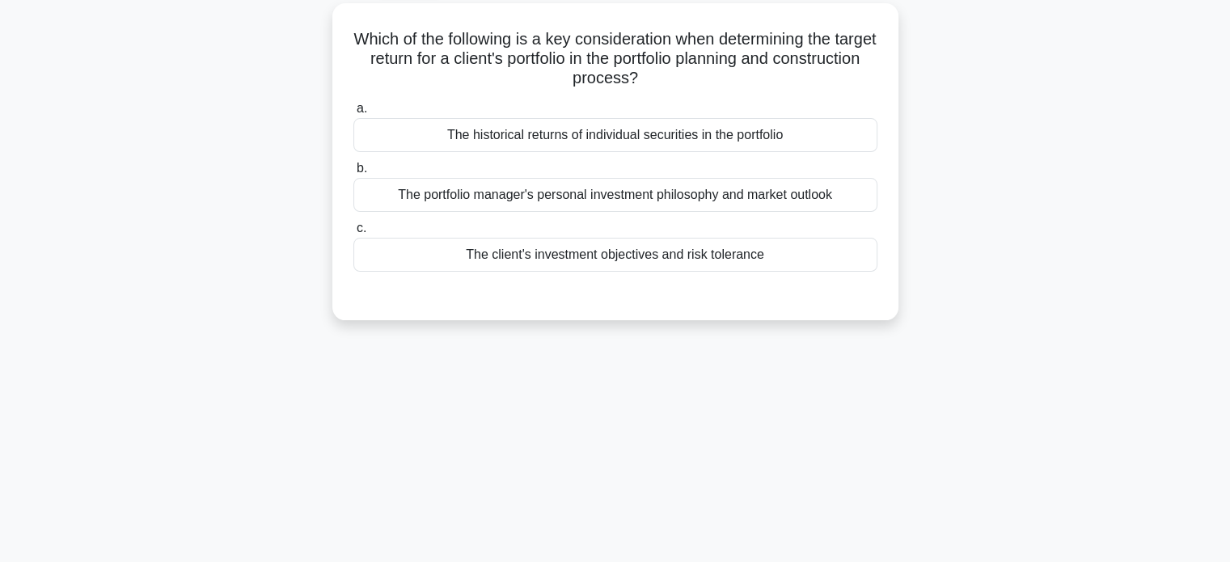
scroll to position [0, 0]
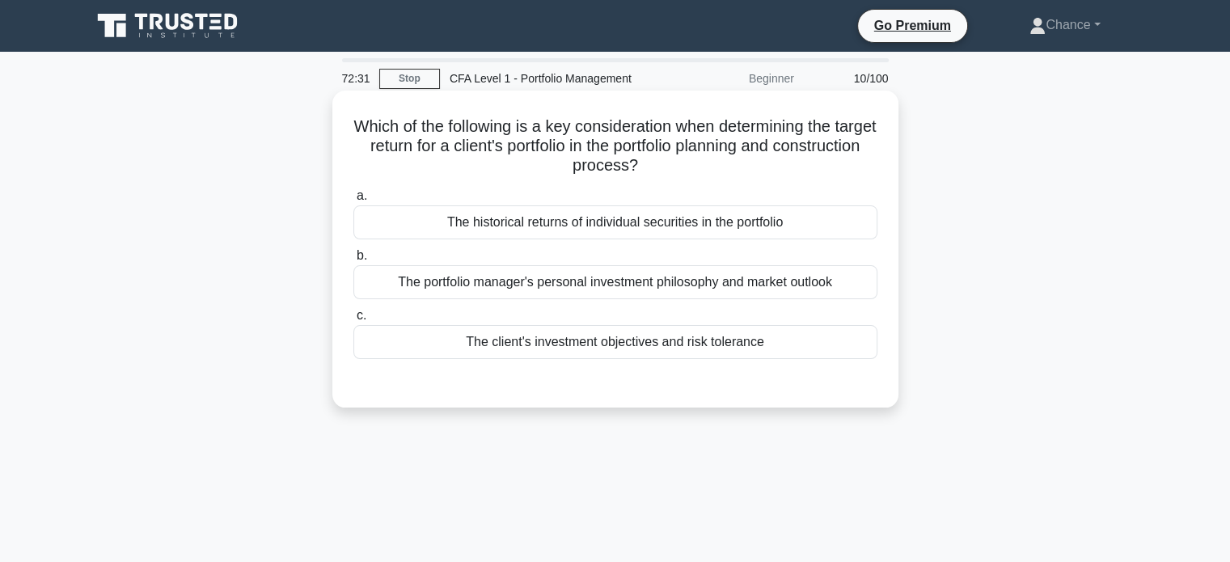
click at [637, 338] on div "The client's investment objectives and risk tolerance" at bounding box center [615, 342] width 524 height 34
click at [353, 321] on input "c. The client's investment objectives and risk tolerance" at bounding box center [353, 316] width 0 height 11
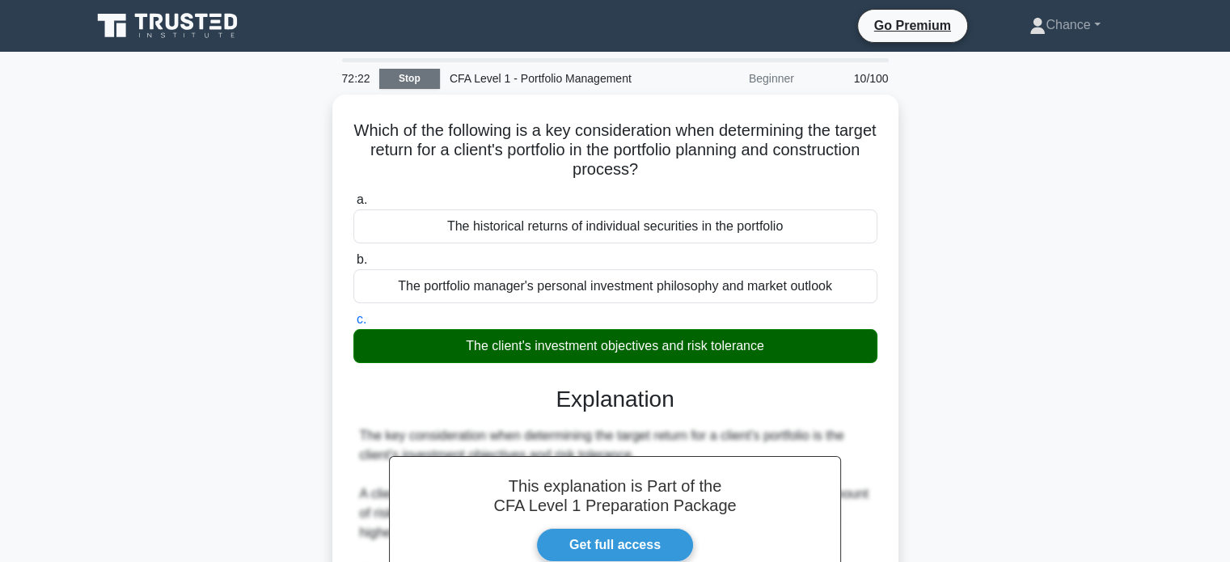
click at [408, 73] on link "Stop" at bounding box center [409, 79] width 61 height 20
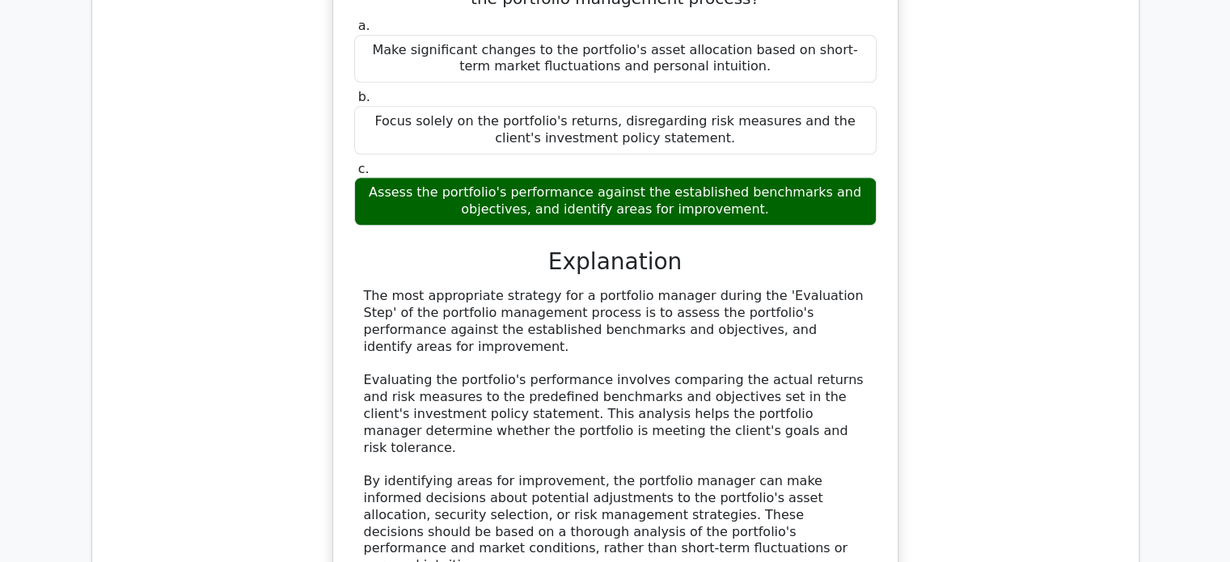
scroll to position [1333, 0]
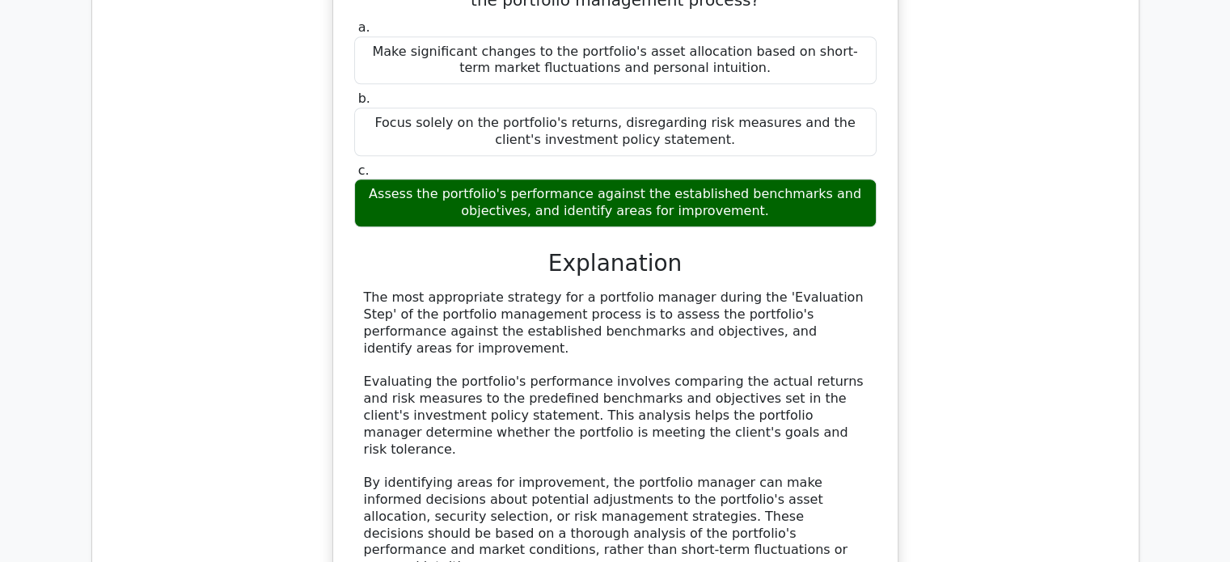
click at [388, 36] on div "Make significant changes to the portfolio's asset allocation based on short-ter…" at bounding box center [615, 60] width 522 height 49
